Goal: Navigation & Orientation: Find specific page/section

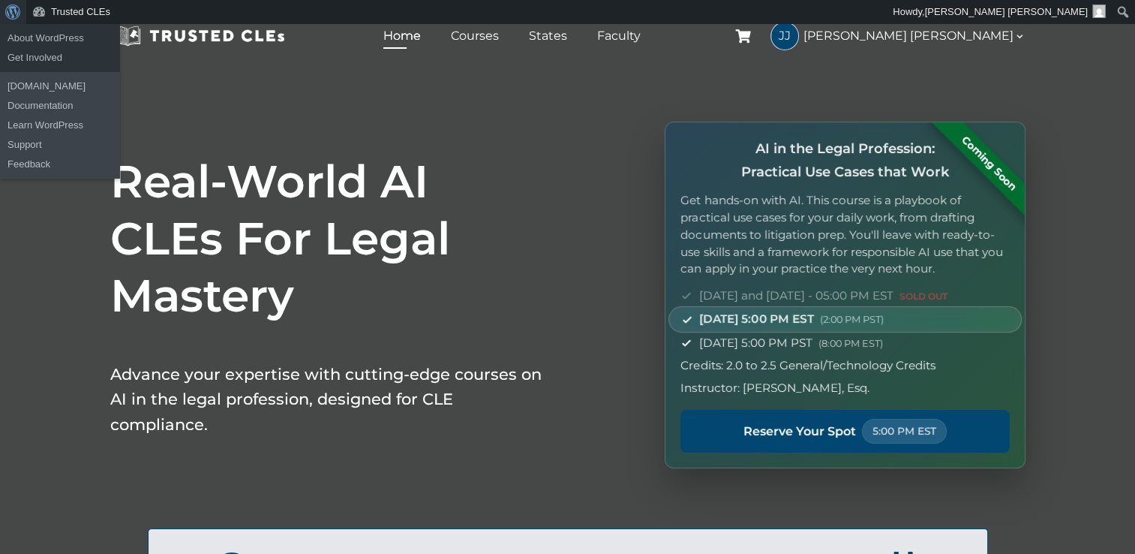
click at [14, 8] on span "Toolbar" at bounding box center [10, 10] width 11 height 21
click at [24, 32] on link "About WordPress" at bounding box center [60, 39] width 120 height 20
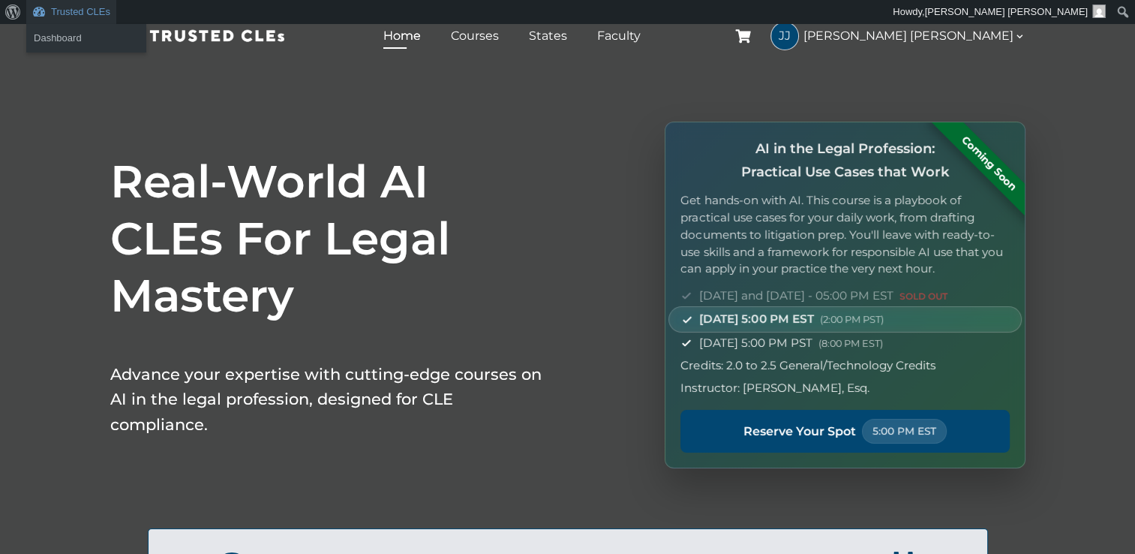
click at [59, 17] on link "Trusted CLEs" at bounding box center [71, 12] width 90 height 24
click at [39, 35] on link "Dashboard" at bounding box center [86, 39] width 120 height 20
click at [61, 14] on link "Trusted CLEs" at bounding box center [71, 12] width 90 height 24
click at [62, 35] on link "Dashboard" at bounding box center [86, 39] width 120 height 20
